Goal: Task Accomplishment & Management: Manage account settings

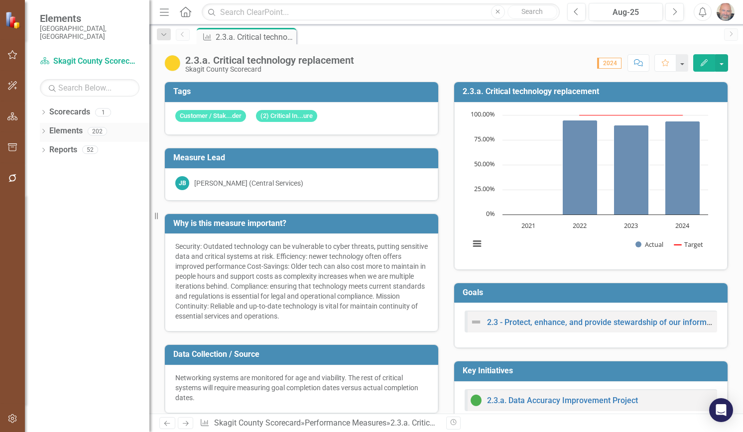
click at [43, 129] on icon "Dropdown" at bounding box center [43, 131] width 7 height 5
click at [50, 167] on icon "Dropdown" at bounding box center [48, 169] width 7 height 5
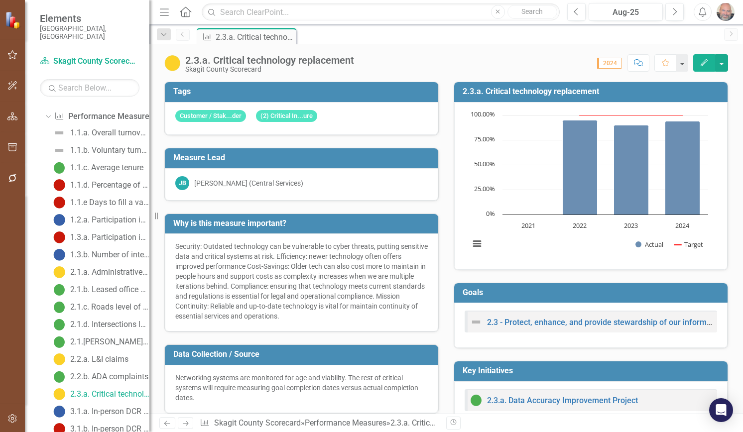
scroll to position [50, 0]
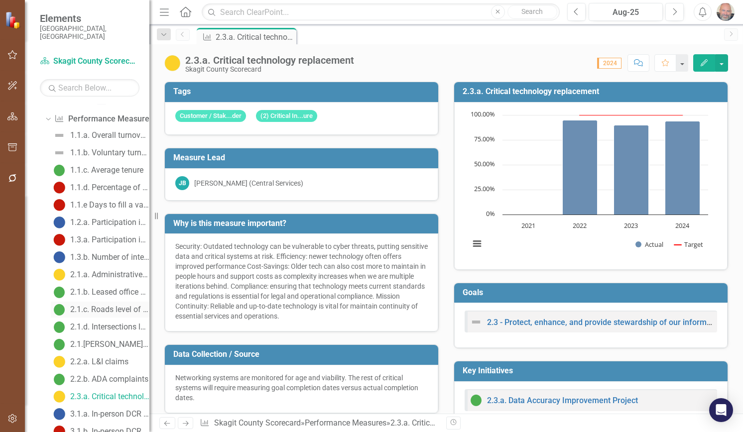
click at [99, 305] on div "2.1.c. Roads level of service" at bounding box center [109, 309] width 79 height 9
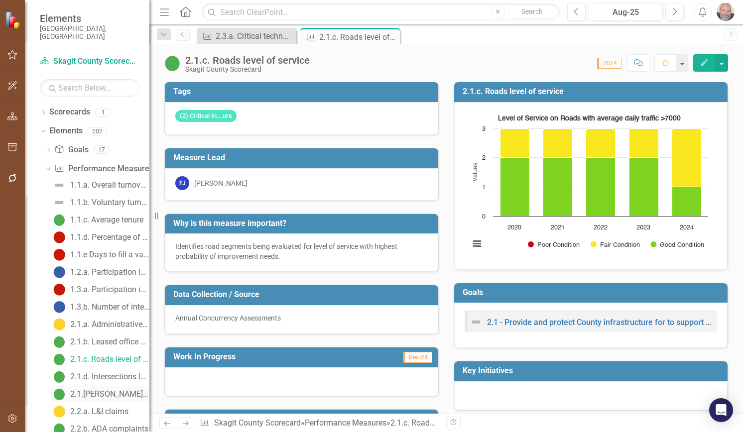
click at [104, 390] on div "2.1.[PERSON_NAME] level of service" at bounding box center [109, 394] width 79 height 9
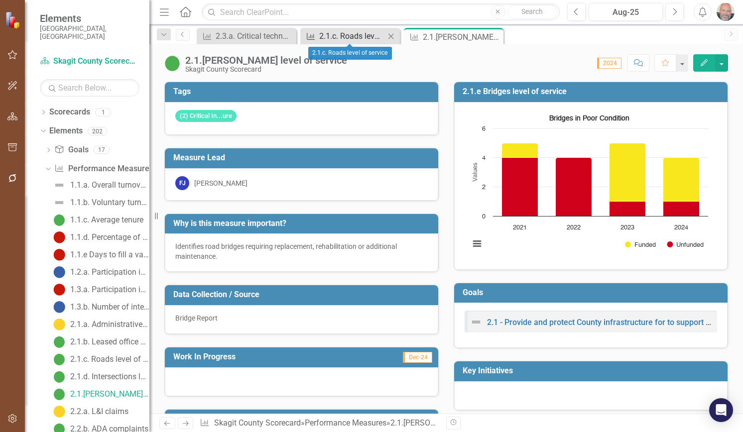
click at [357, 33] on div "2.1.c. Roads level of service" at bounding box center [352, 36] width 66 height 12
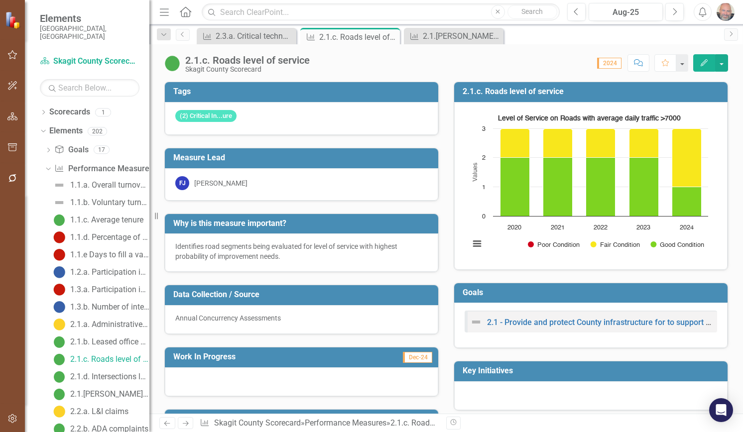
click at [704, 61] on icon "Edit" at bounding box center [704, 62] width 9 height 7
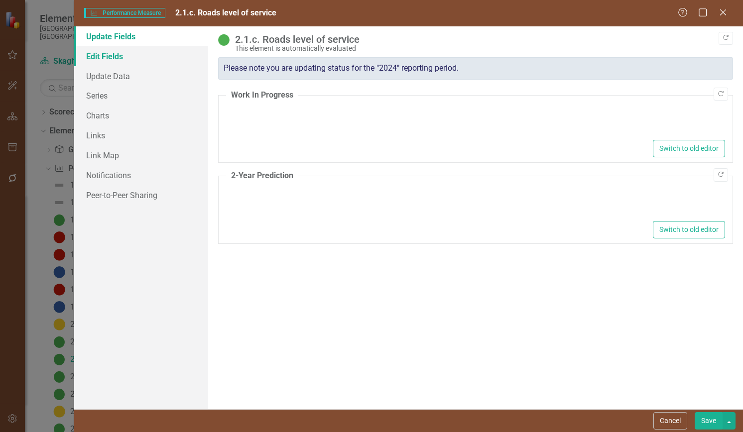
type textarea "<p>Improve Cook Road to minimally maintain Fair level of service before 2028</p>"
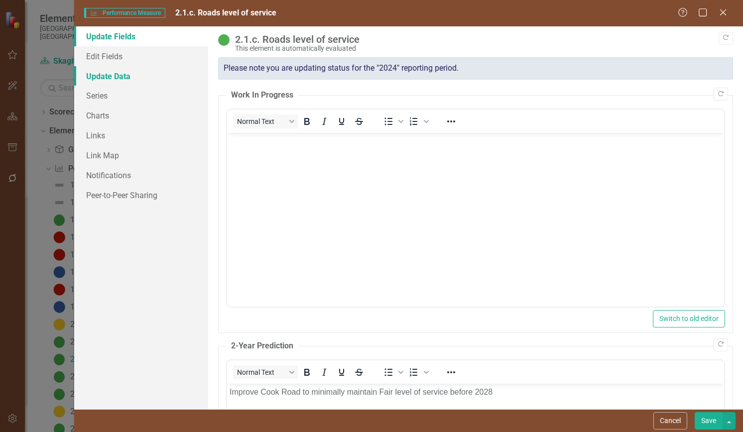
click at [102, 73] on link "Update Data" at bounding box center [141, 76] width 134 height 20
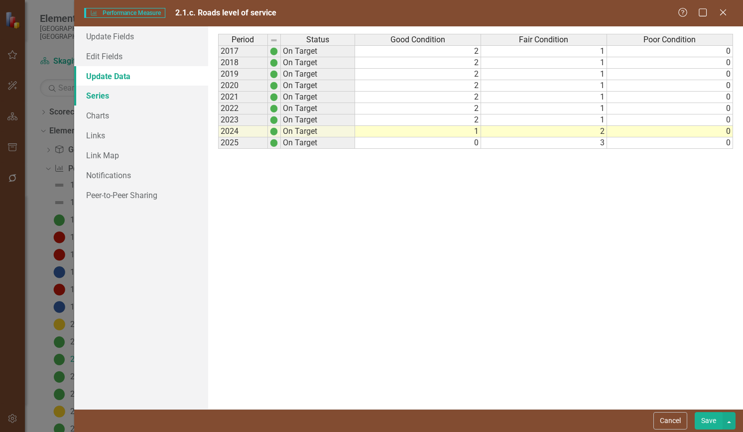
click at [98, 95] on link "Series" at bounding box center [141, 96] width 134 height 20
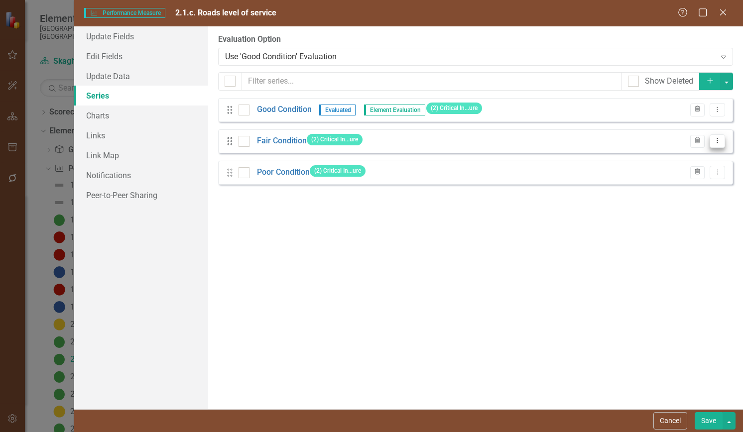
click at [718, 139] on icon "Dropdown Menu" at bounding box center [717, 140] width 8 height 6
click at [676, 155] on link "Edit Edit Measure Series" at bounding box center [668, 157] width 113 height 18
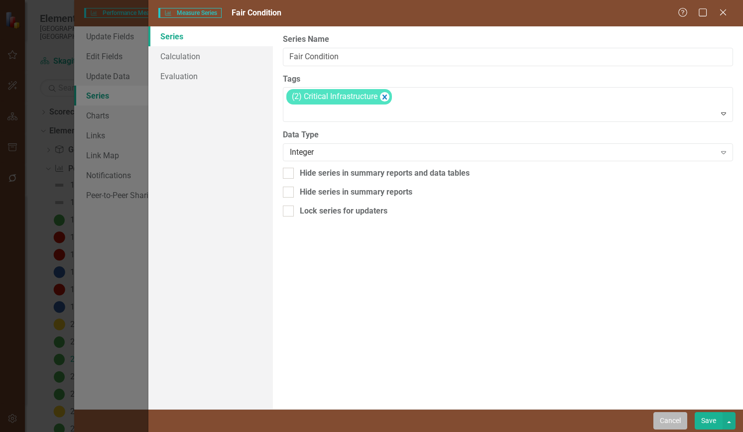
click at [668, 422] on button "Cancel" at bounding box center [670, 420] width 34 height 17
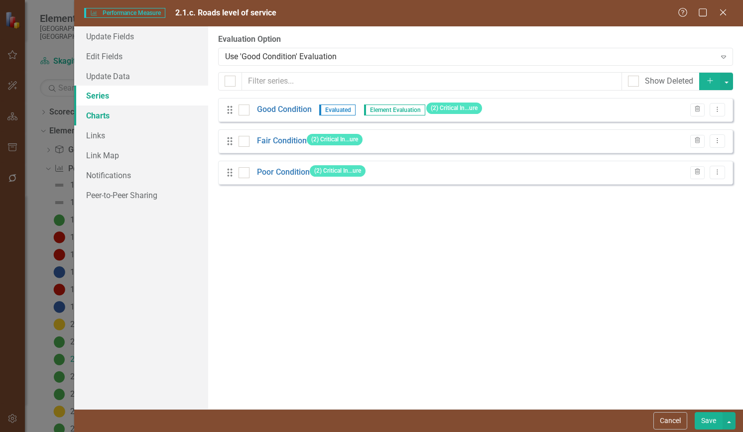
click at [101, 111] on link "Charts" at bounding box center [141, 116] width 134 height 20
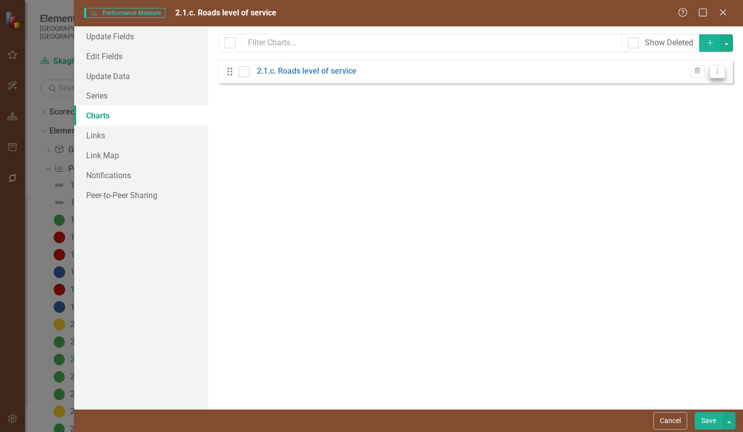
click at [718, 71] on icon at bounding box center [717, 71] width 1 height 5
click at [687, 86] on link "Edit Edit Chart" at bounding box center [685, 88] width 79 height 18
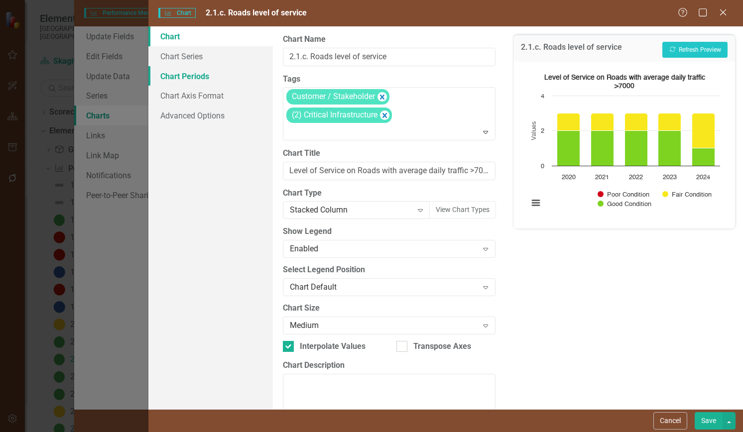
click at [184, 78] on link "Chart Periods" at bounding box center [210, 76] width 125 height 20
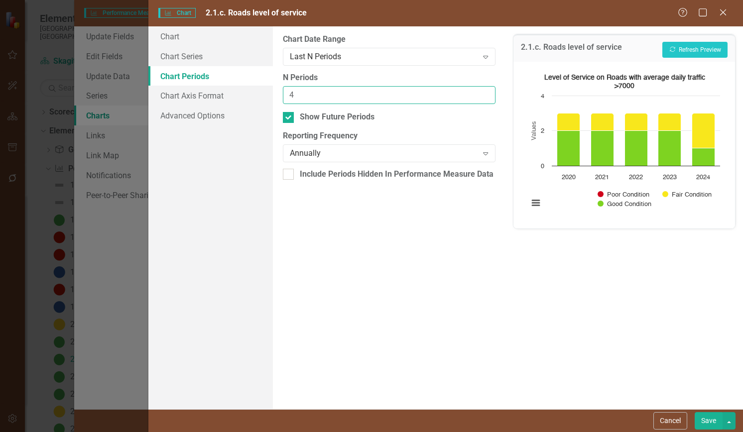
type input "4"
click at [485, 99] on input "4" at bounding box center [389, 95] width 212 height 18
click at [706, 420] on button "Save" at bounding box center [709, 420] width 28 height 17
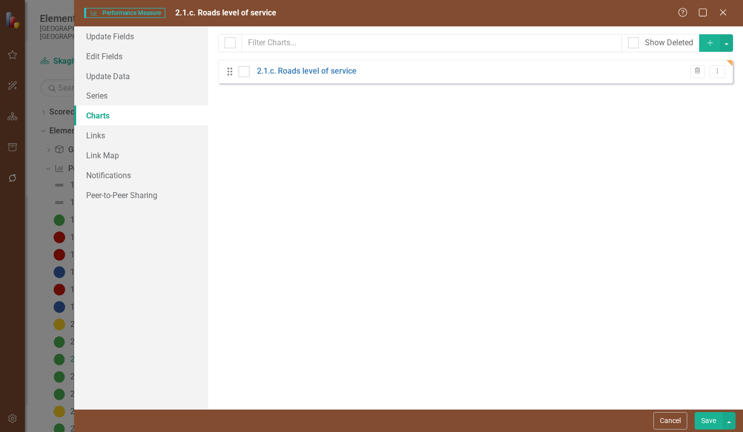
click at [712, 418] on button "Save" at bounding box center [709, 420] width 28 height 17
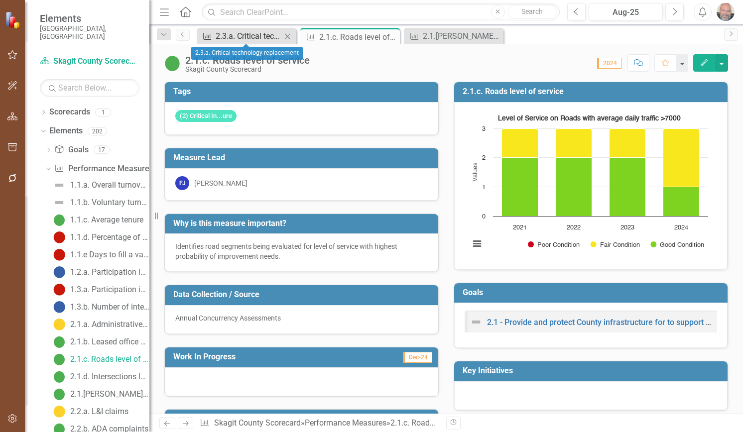
click at [245, 34] on div "2.3.a. Critical technology replacement" at bounding box center [249, 36] width 66 height 12
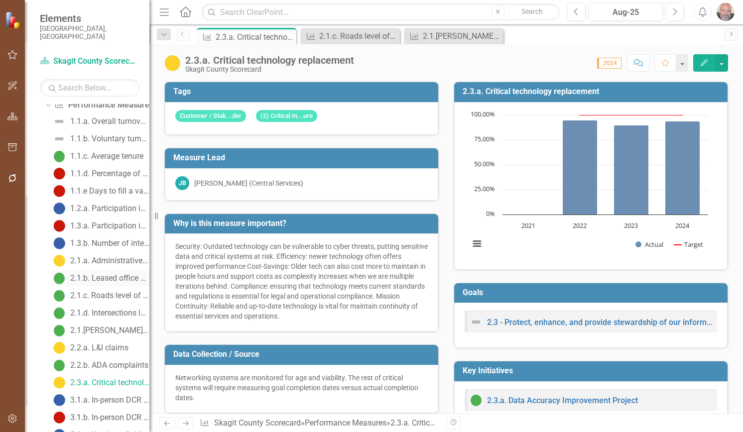
scroll to position [114, 0]
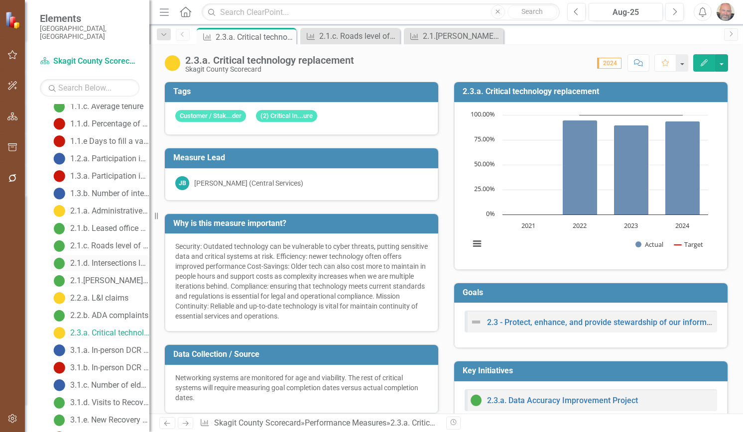
click at [100, 259] on div "2.1.d. Intersections level of service" at bounding box center [109, 263] width 79 height 9
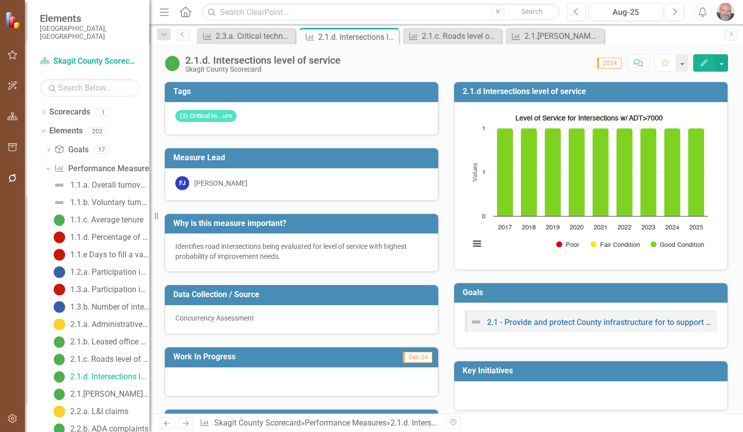
click at [703, 59] on button "Edit" at bounding box center [704, 62] width 22 height 17
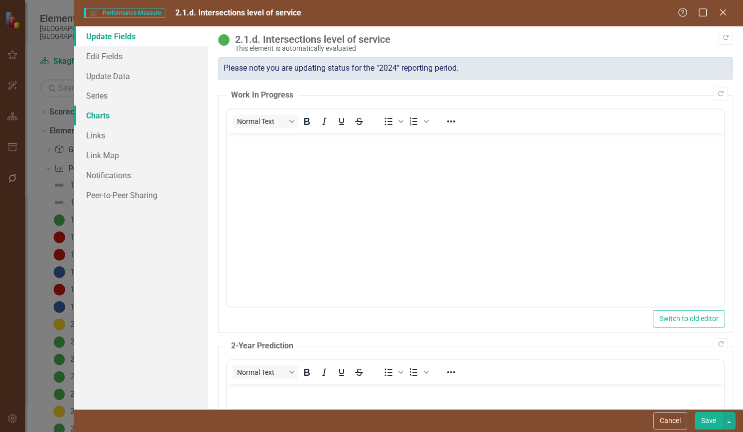
click at [101, 114] on link "Charts" at bounding box center [141, 116] width 134 height 20
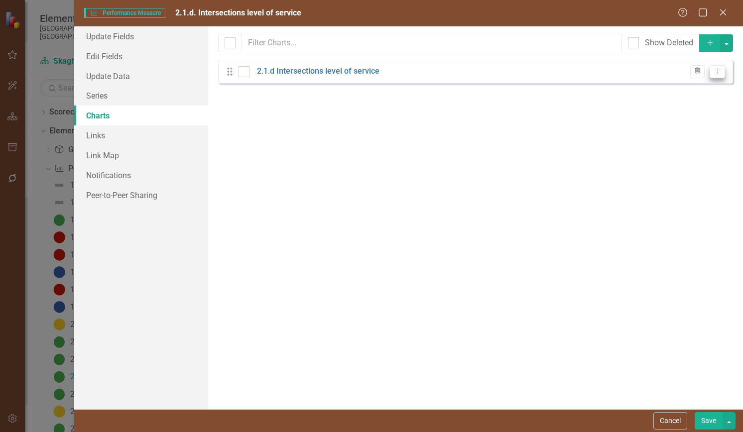
click at [716, 71] on icon "Dropdown Menu" at bounding box center [717, 71] width 8 height 6
click at [679, 87] on link "Edit Edit Chart" at bounding box center [685, 88] width 79 height 18
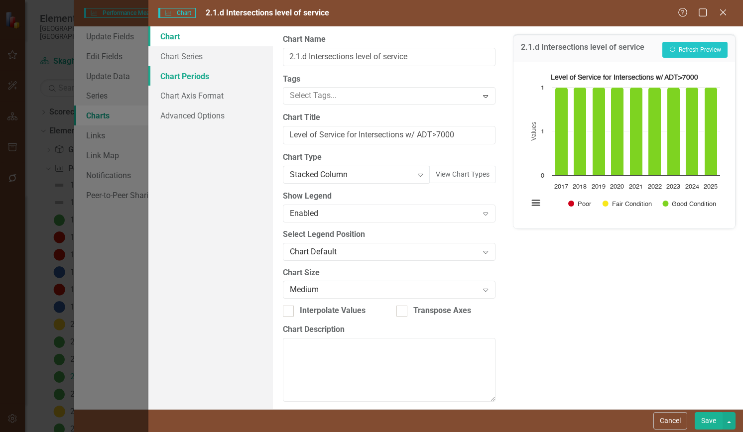
click at [196, 78] on link "Chart Periods" at bounding box center [210, 76] width 125 height 20
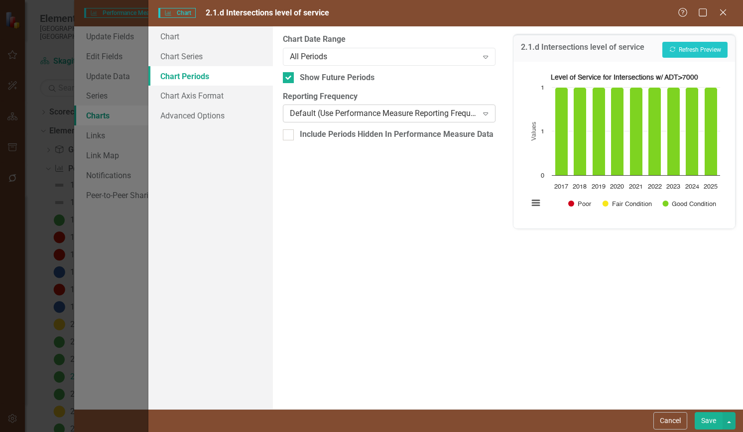
click at [485, 112] on icon "Expand" at bounding box center [486, 114] width 10 height 8
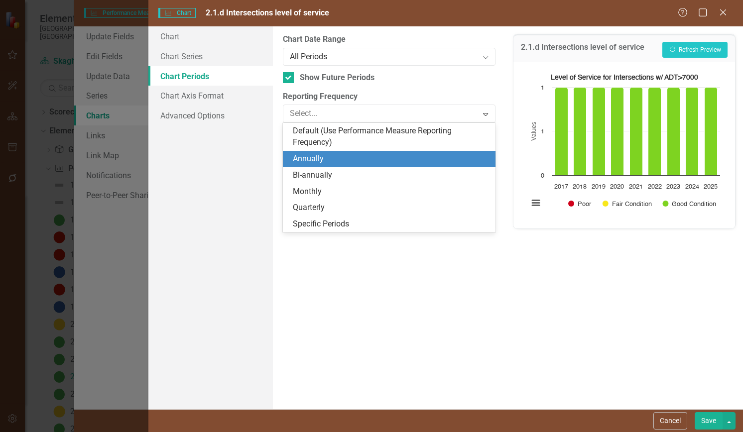
click at [339, 162] on div "Annually" at bounding box center [391, 158] width 196 height 11
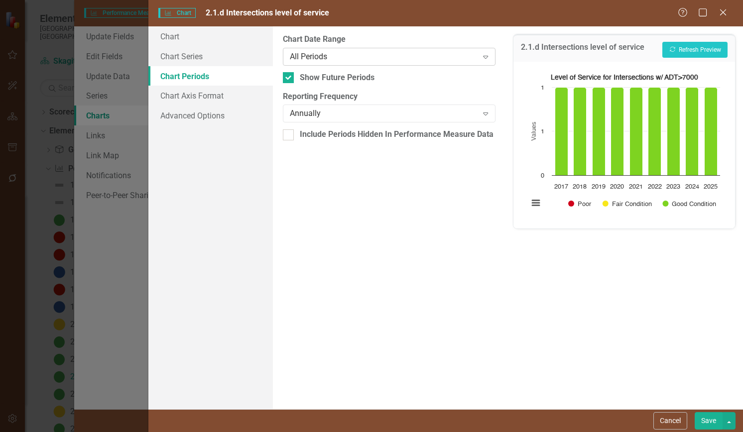
click at [486, 58] on icon "Expand" at bounding box center [486, 57] width 10 height 8
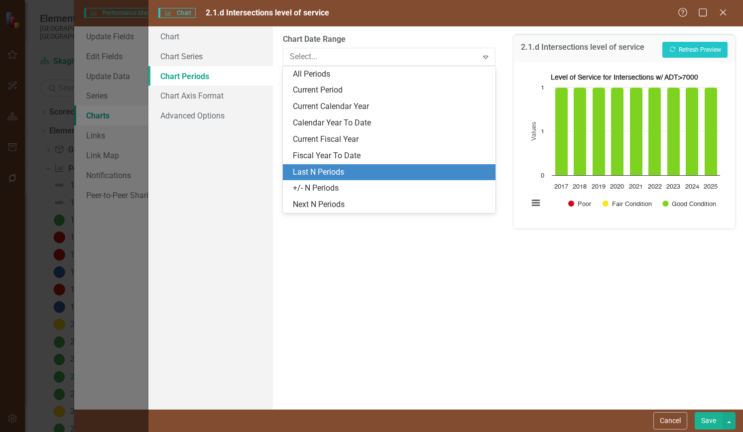
click at [351, 170] on div "Last N Periods" at bounding box center [391, 172] width 196 height 11
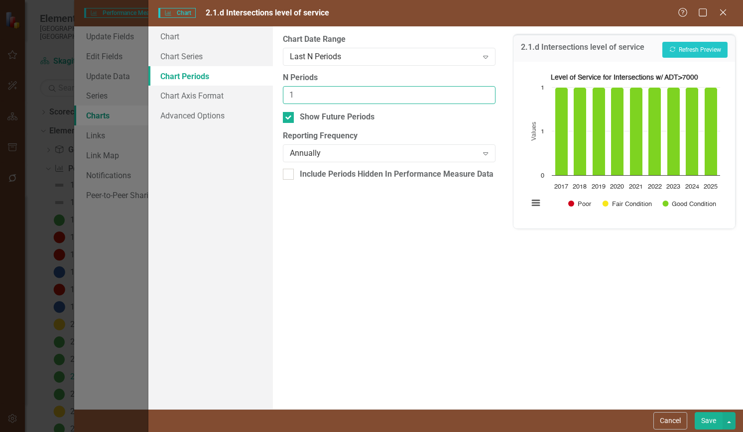
click at [485, 93] on input "1" at bounding box center [389, 95] width 212 height 18
click at [485, 93] on input "2" at bounding box center [389, 95] width 212 height 18
click at [485, 93] on input "3" at bounding box center [389, 95] width 212 height 18
type input "4"
click at [485, 93] on input "4" at bounding box center [389, 95] width 212 height 18
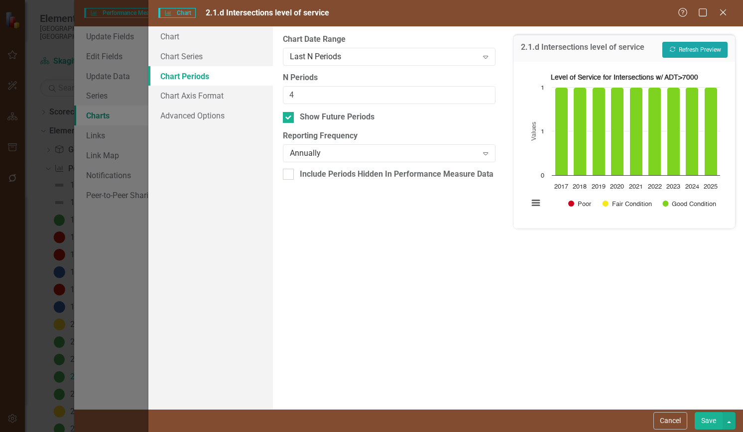
click at [698, 50] on button "Recalculate Refresh Preview" at bounding box center [694, 50] width 65 height 16
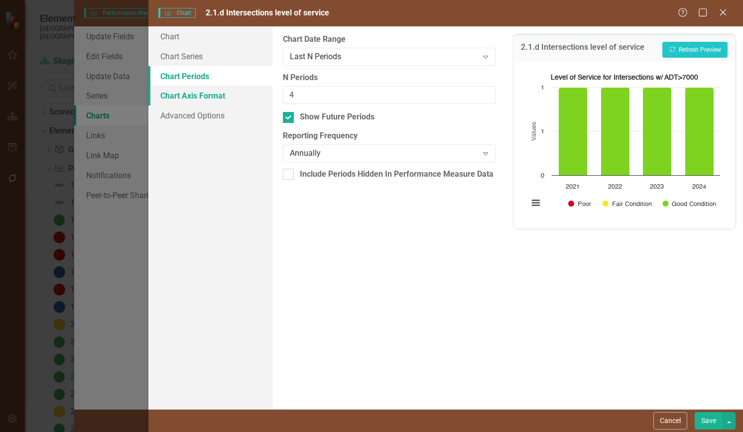
click at [207, 94] on link "Chart Axis Format" at bounding box center [210, 96] width 125 height 20
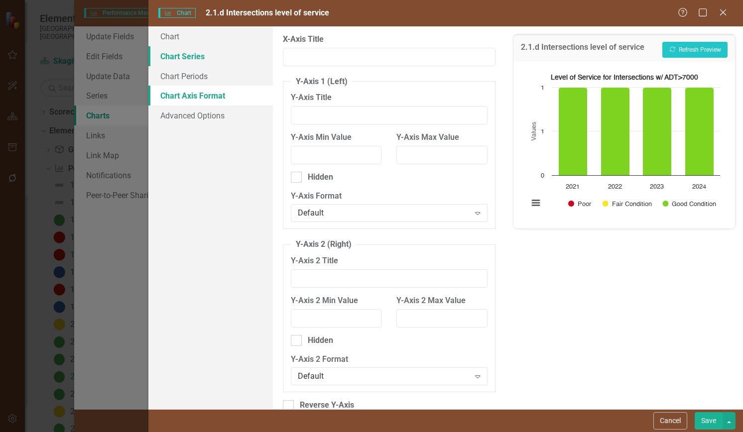
click at [186, 60] on link "Chart Series" at bounding box center [210, 56] width 125 height 20
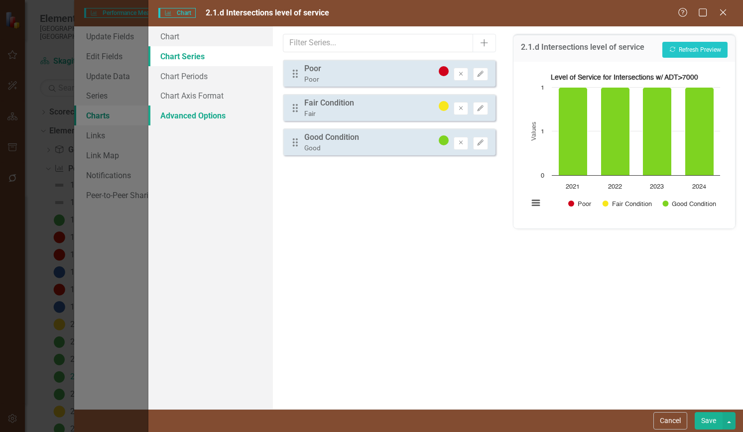
click at [196, 117] on link "Advanced Options" at bounding box center [210, 116] width 125 height 20
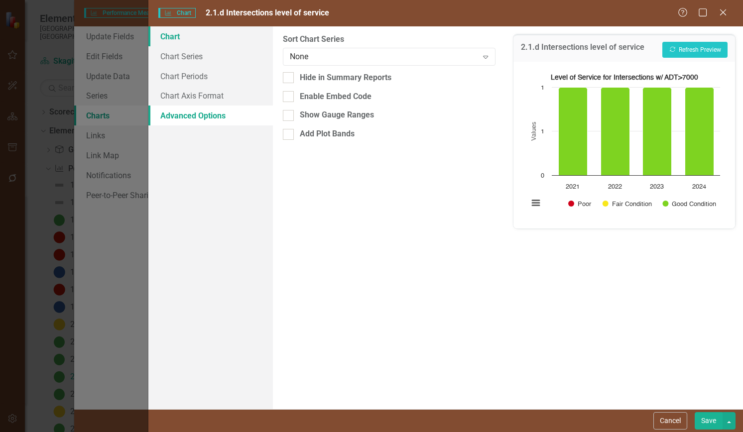
click at [175, 37] on link "Chart" at bounding box center [210, 36] width 125 height 20
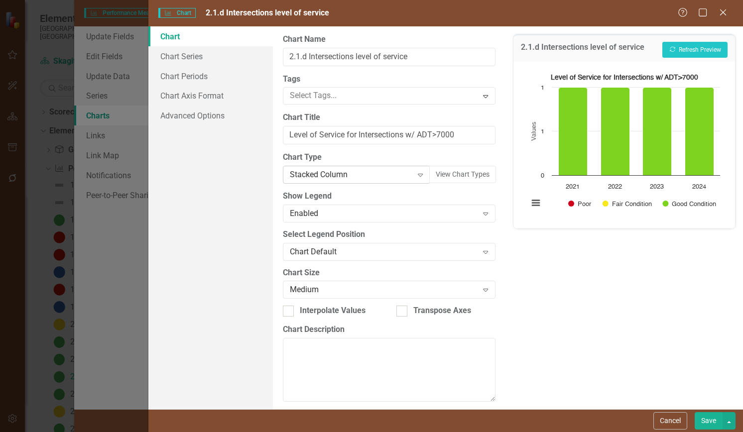
click at [415, 174] on icon "Expand" at bounding box center [420, 175] width 10 height 8
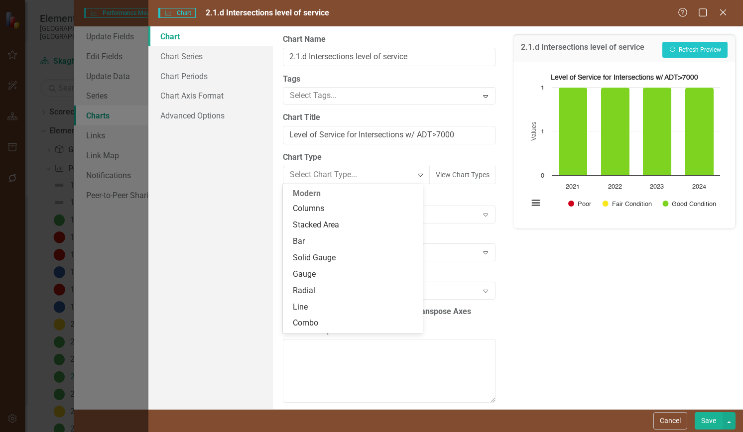
scroll to position [180, 0]
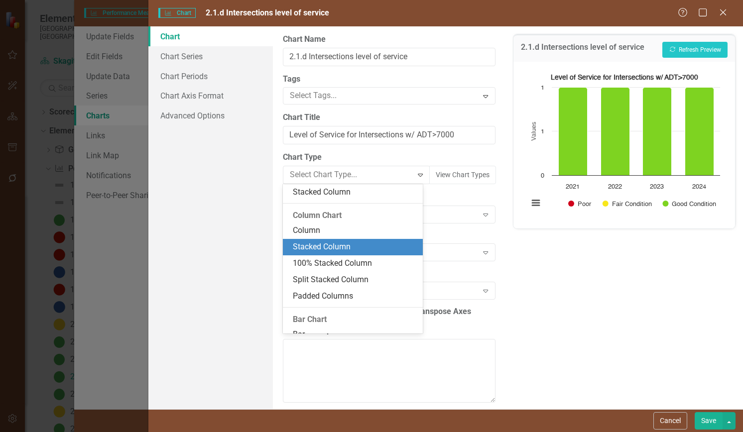
click at [346, 245] on div "Stacked Column" at bounding box center [355, 247] width 124 height 11
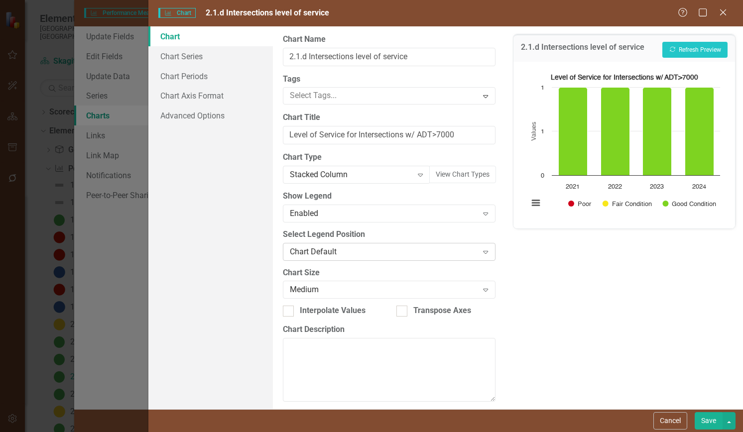
scroll to position [7, 0]
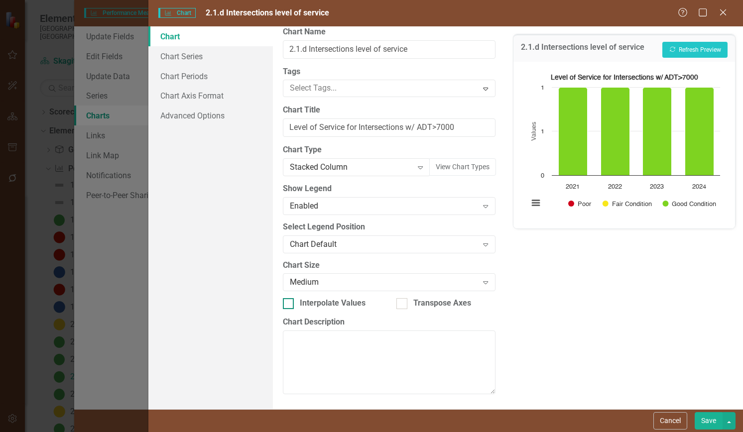
click at [288, 304] on input "Interpolate Values" at bounding box center [286, 301] width 6 height 6
click at [705, 48] on button "Recalculate Refresh Preview" at bounding box center [694, 50] width 65 height 16
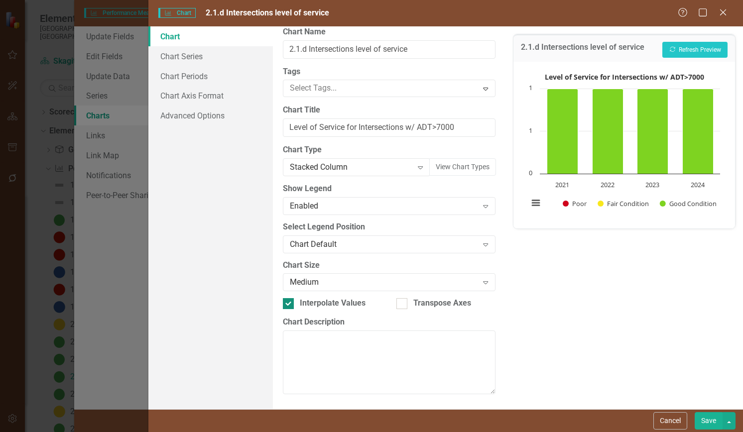
click at [288, 303] on input "Interpolate Values" at bounding box center [286, 301] width 6 height 6
checkbox input "false"
click at [690, 49] on button "Recalculate Refresh Preview" at bounding box center [694, 50] width 65 height 16
click at [177, 56] on link "Chart Series" at bounding box center [210, 56] width 125 height 20
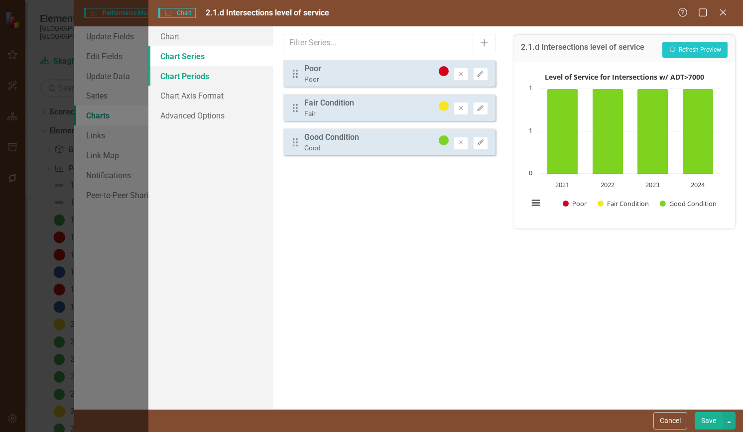
click at [186, 73] on link "Chart Periods" at bounding box center [210, 76] width 125 height 20
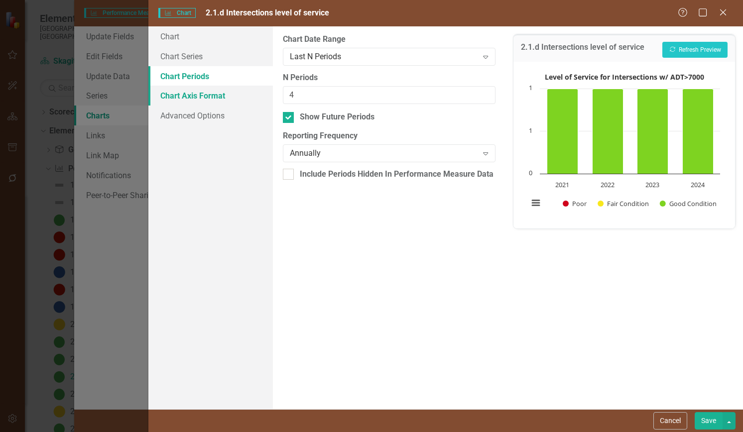
click at [182, 97] on link "Chart Axis Format" at bounding box center [210, 96] width 125 height 20
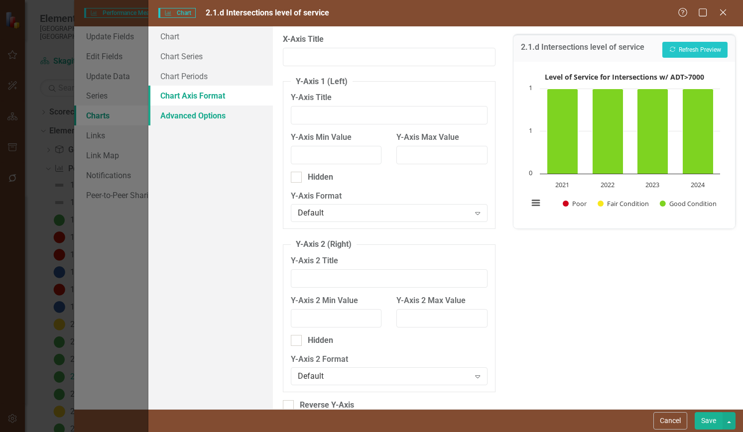
click at [184, 113] on link "Advanced Options" at bounding box center [210, 116] width 125 height 20
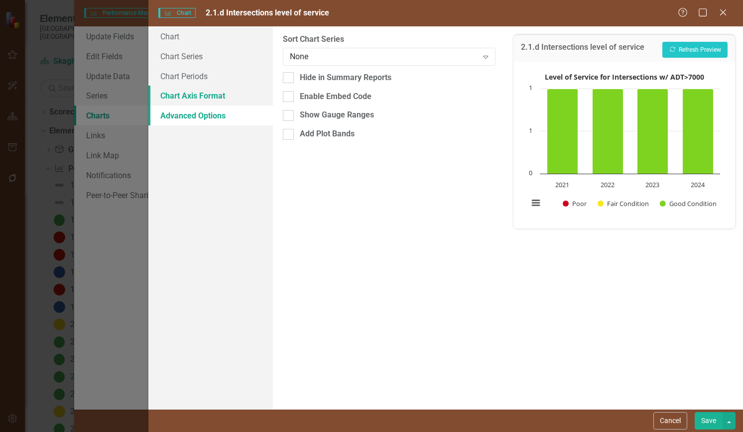
click at [189, 98] on link "Chart Axis Format" at bounding box center [210, 96] width 125 height 20
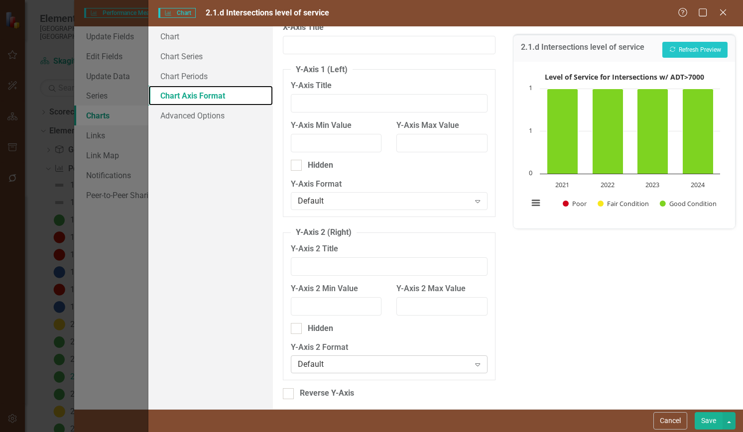
scroll to position [17, 0]
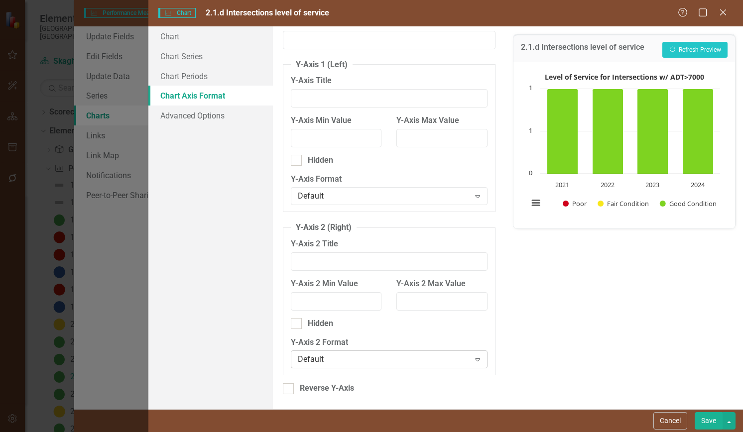
click at [473, 358] on icon "Expand" at bounding box center [478, 360] width 10 height 8
click at [371, 219] on div "From this tab, you can set the min and max values for the y-axis (and the secon…" at bounding box center [389, 217] width 232 height 383
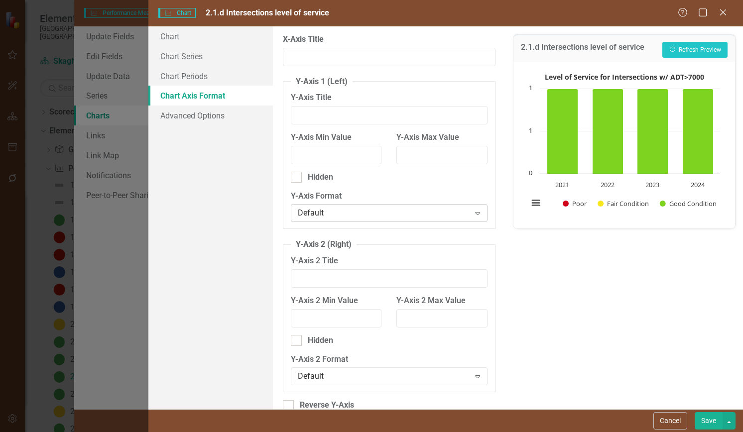
click at [473, 213] on icon "Expand" at bounding box center [478, 213] width 10 height 8
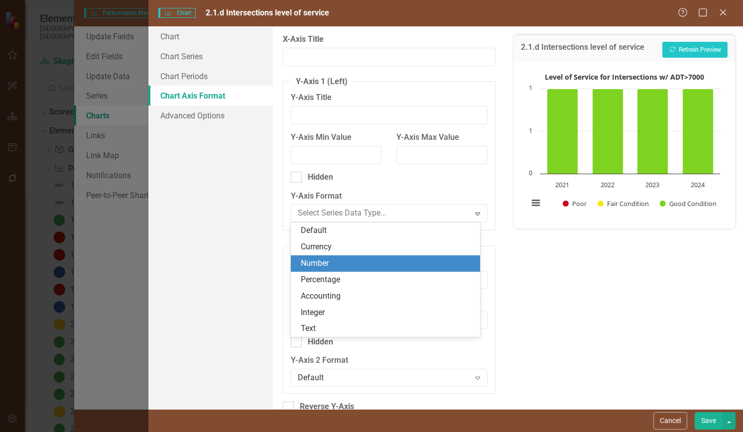
click at [326, 262] on div "Number" at bounding box center [387, 263] width 173 height 11
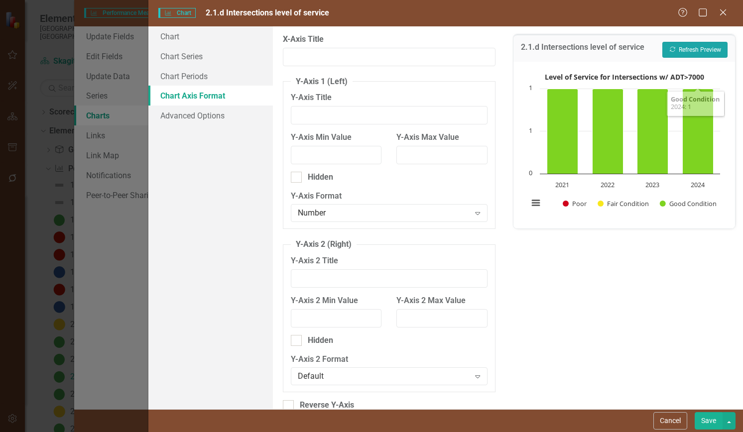
click at [701, 48] on button "Recalculate Refresh Preview" at bounding box center [694, 50] width 65 height 16
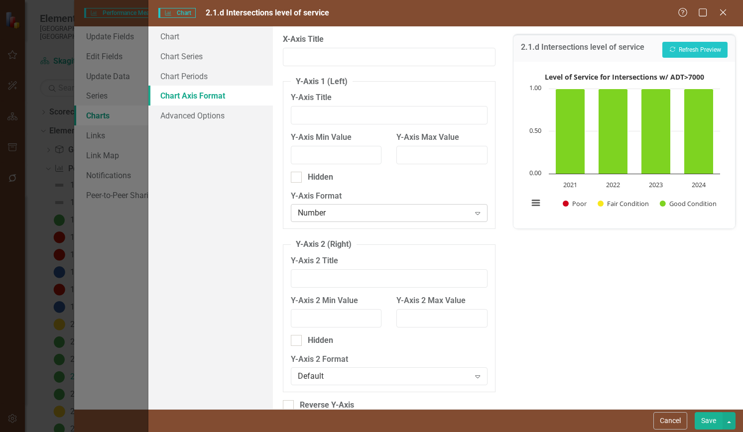
click at [473, 212] on icon "Expand" at bounding box center [478, 213] width 10 height 8
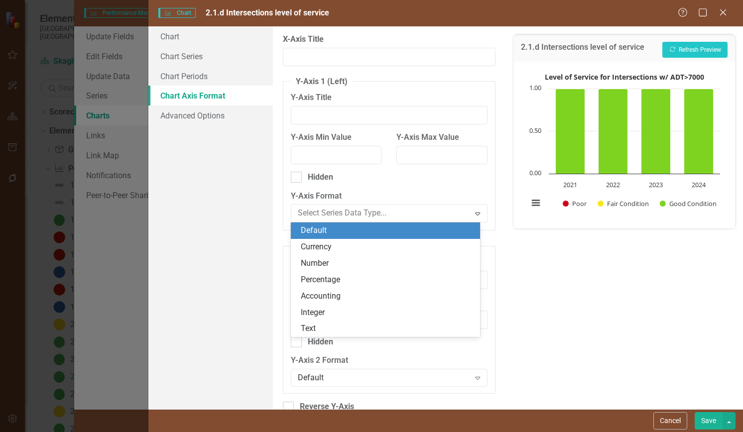
click at [333, 230] on div "Default" at bounding box center [387, 230] width 173 height 11
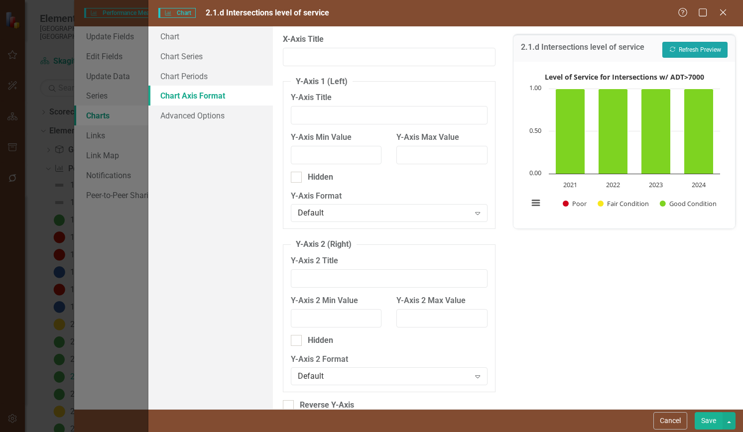
click at [691, 47] on button "Recalculate Refresh Preview" at bounding box center [694, 50] width 65 height 16
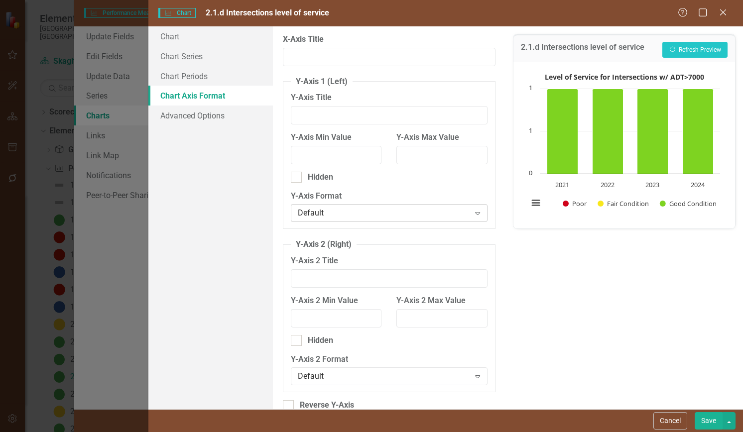
click at [399, 212] on div "Default" at bounding box center [384, 213] width 172 height 11
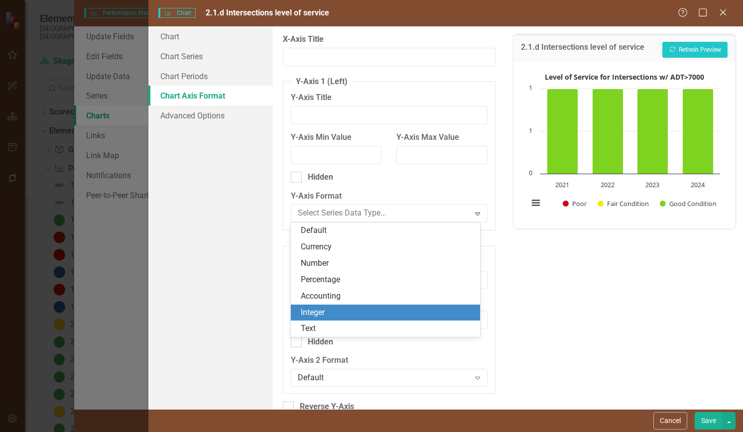
click at [327, 312] on div "Integer" at bounding box center [387, 312] width 173 height 11
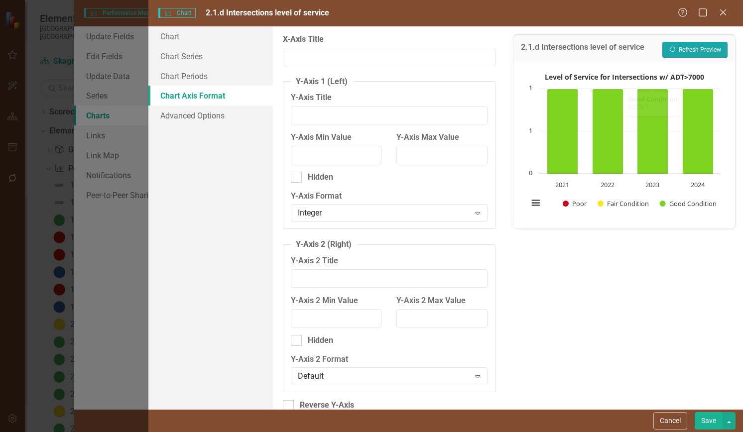
click at [686, 47] on button "Recalculate Refresh Preview" at bounding box center [694, 50] width 65 height 16
click at [708, 423] on button "Save" at bounding box center [709, 420] width 28 height 17
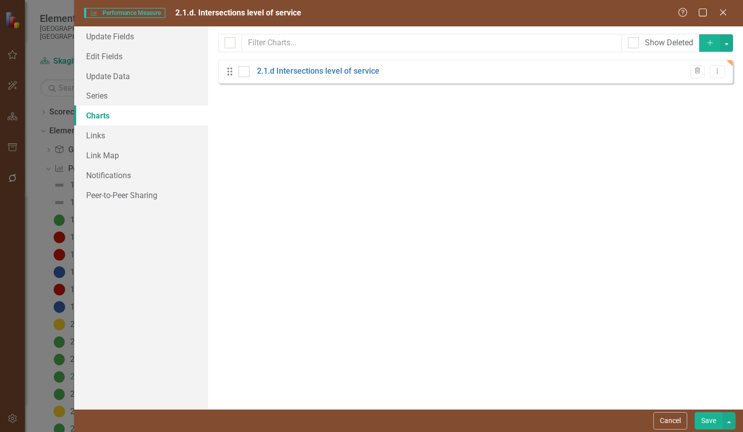
click at [706, 424] on button "Save" at bounding box center [709, 420] width 28 height 17
